Goal: Entertainment & Leisure: Consume media (video, audio)

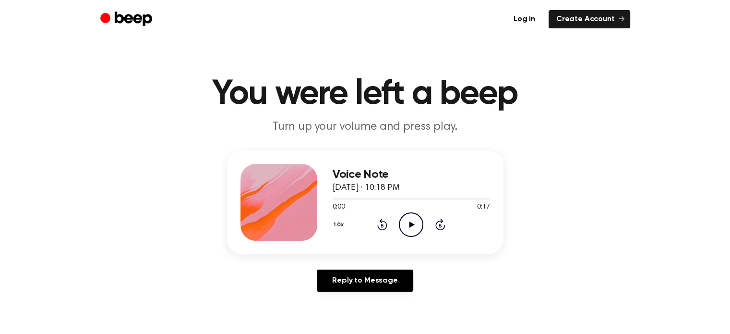
click at [404, 220] on icon "Play Audio" at bounding box center [411, 224] width 24 height 24
click at [410, 230] on icon "Play Audio" at bounding box center [411, 224] width 24 height 24
click at [415, 224] on icon "Play Audio" at bounding box center [411, 224] width 24 height 24
